Goal: Browse casually

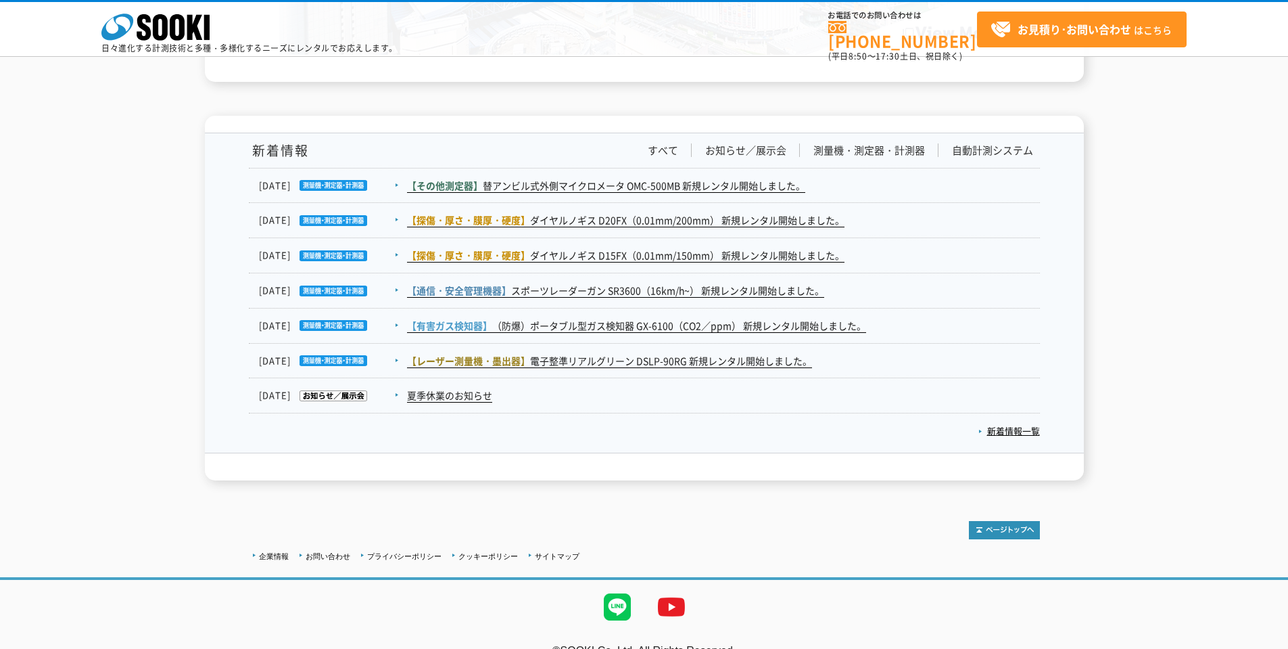
scroll to position [2188, 0]
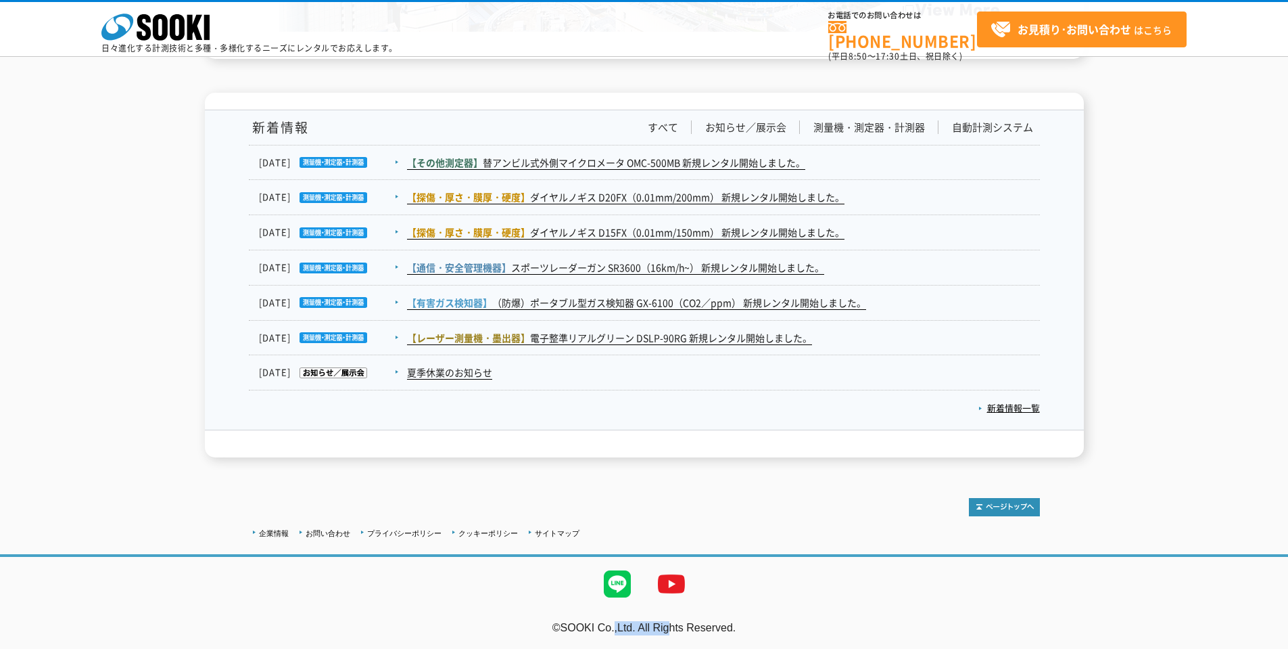
drag, startPoint x: 557, startPoint y: 626, endPoint x: 631, endPoint y: 624, distance: 73.7
click at [631, 624] on address "©SOOKI Co.,Ltd. All Rights Reserved." at bounding box center [644, 628] width 1288 height 14
click at [591, 626] on address "©SOOKI Co.,Ltd. All Rights Reserved." at bounding box center [644, 628] width 1288 height 14
drag, startPoint x: 595, startPoint y: 626, endPoint x: 631, endPoint y: 627, distance: 35.8
click at [631, 627] on address "©SOOKI Co.,Ltd. All Rights Reserved." at bounding box center [644, 628] width 1288 height 14
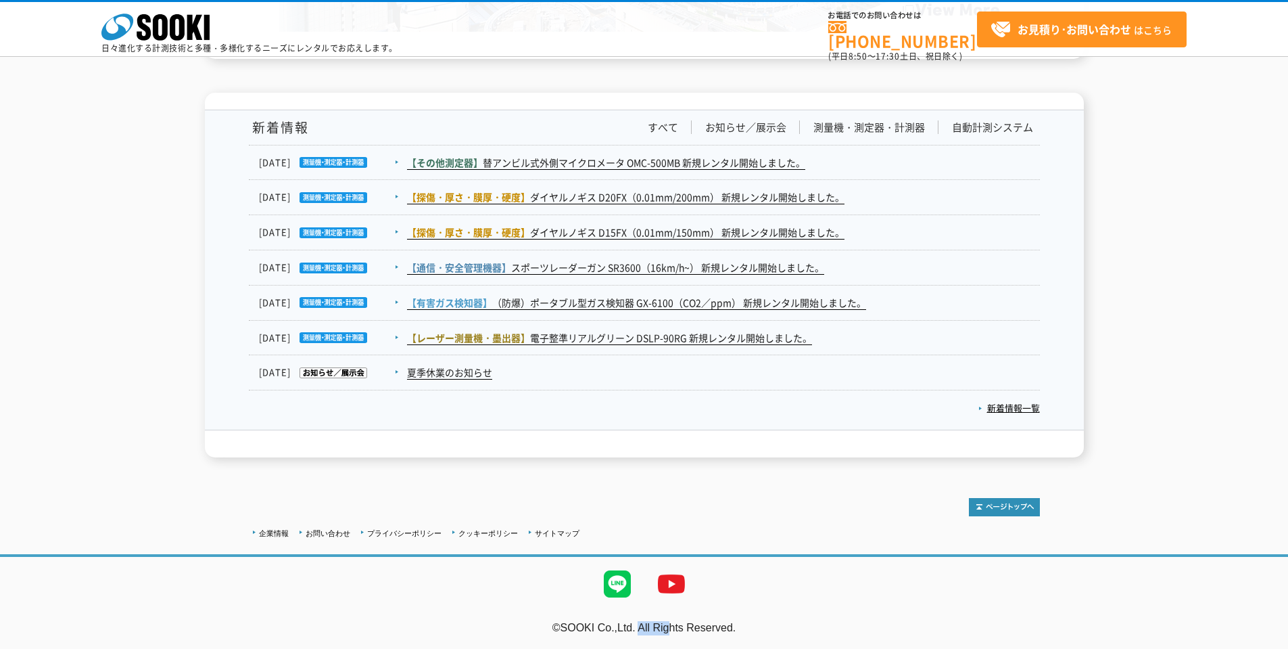
drag, startPoint x: 594, startPoint y: 630, endPoint x: 629, endPoint y: 630, distance: 35.2
click at [629, 630] on address "©SOOKI Co.,Ltd. All Rights Reserved." at bounding box center [644, 628] width 1288 height 14
drag, startPoint x: 1263, startPoint y: 200, endPoint x: 1259, endPoint y: 189, distance: 11.8
click at [1263, 200] on div "新着情報 すべて お知らせ／展示会 測量機・測定器・計測器 自動計測システム 2025.09.02 【その他測定器】 替アンビル式外側マイクロメータ OMC-…" at bounding box center [644, 275] width 1288 height 365
